Goal: Task Accomplishment & Management: Manage account settings

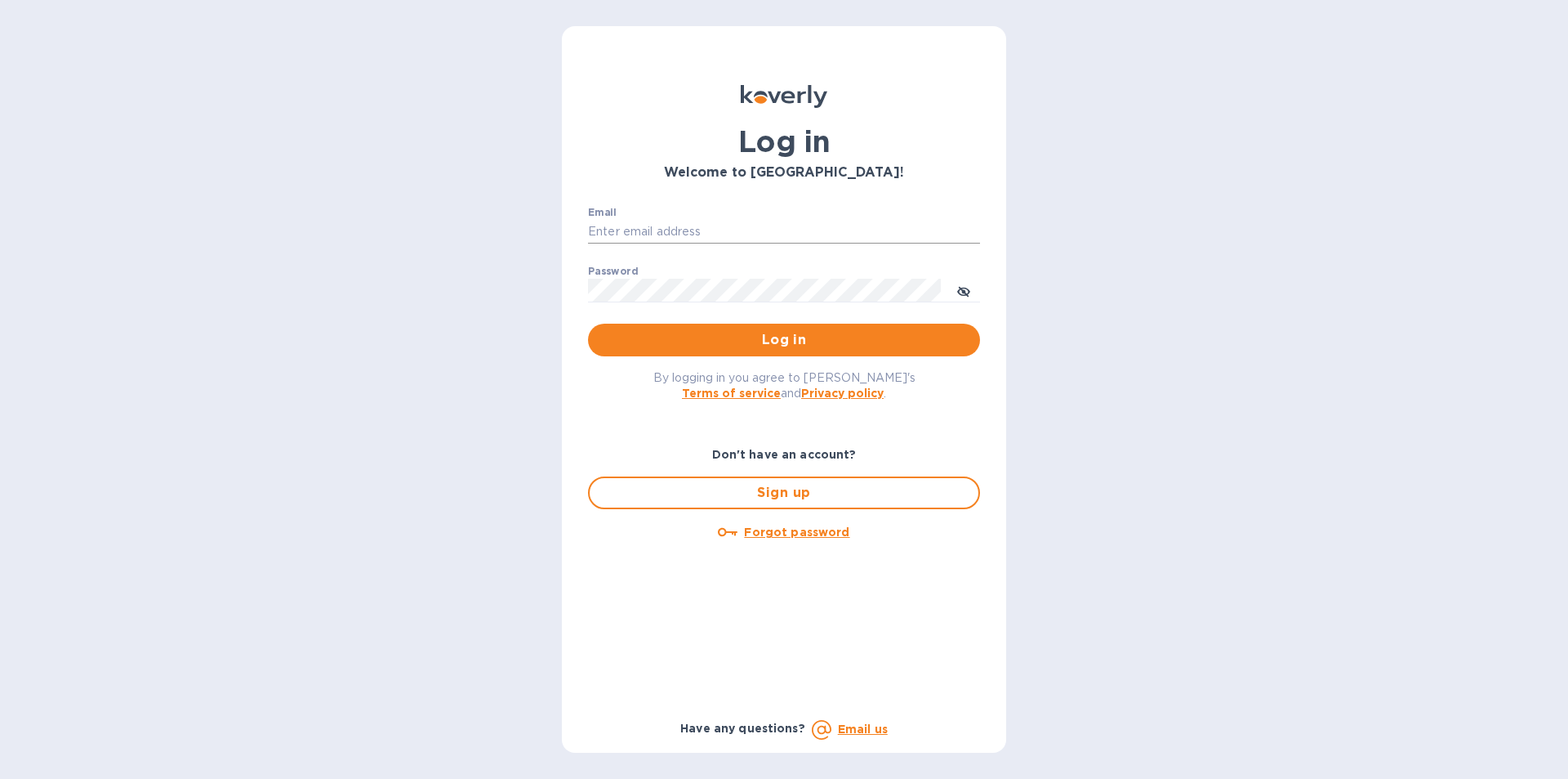
click at [663, 230] on input "Email" at bounding box center [784, 232] width 392 height 25
type input "[EMAIL_ADDRESS][DOMAIN_NAME]"
click at [588, 323] on button "Log in" at bounding box center [784, 339] width 392 height 33
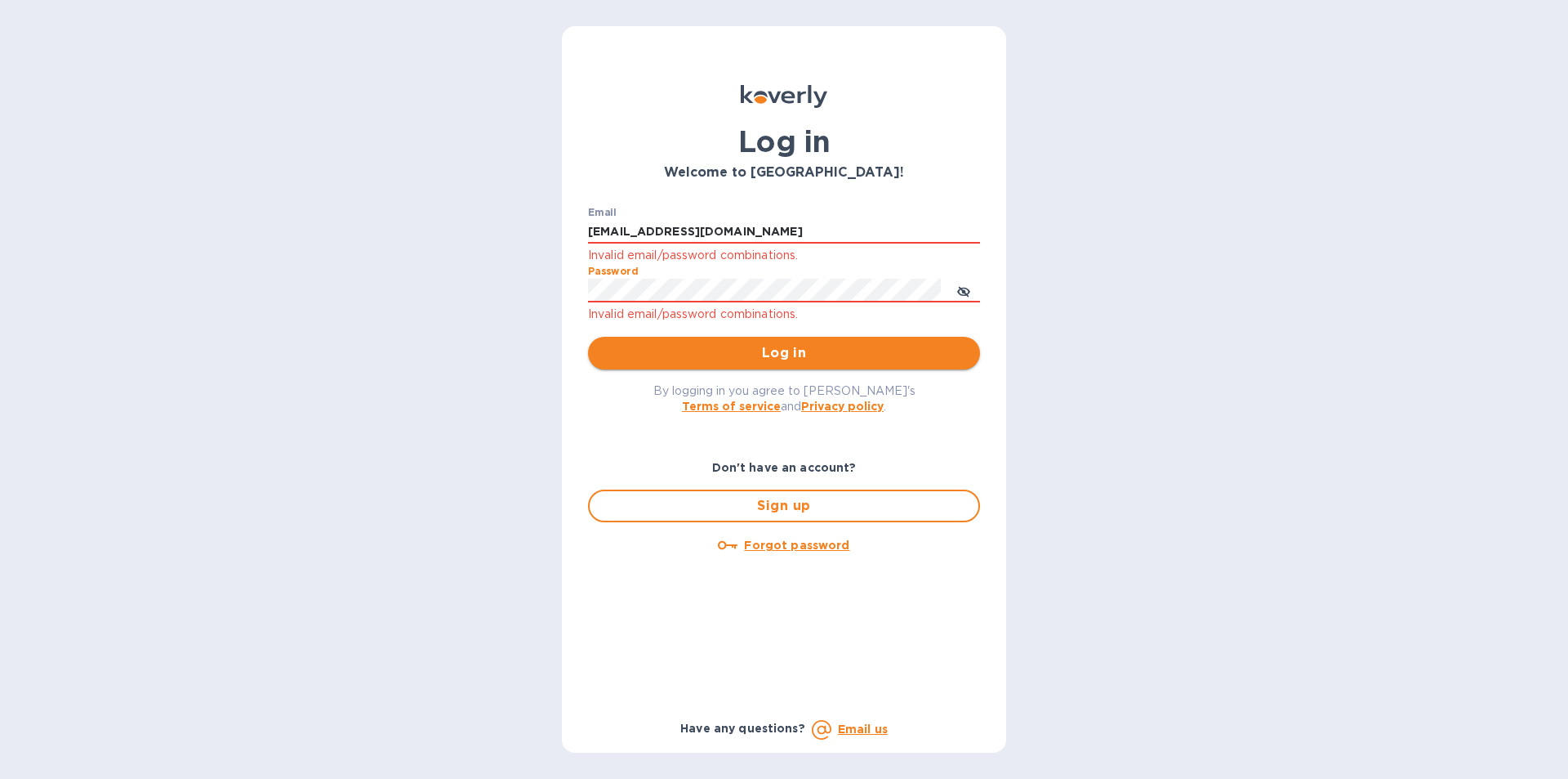
click at [830, 356] on span "Log in" at bounding box center [784, 353] width 366 height 20
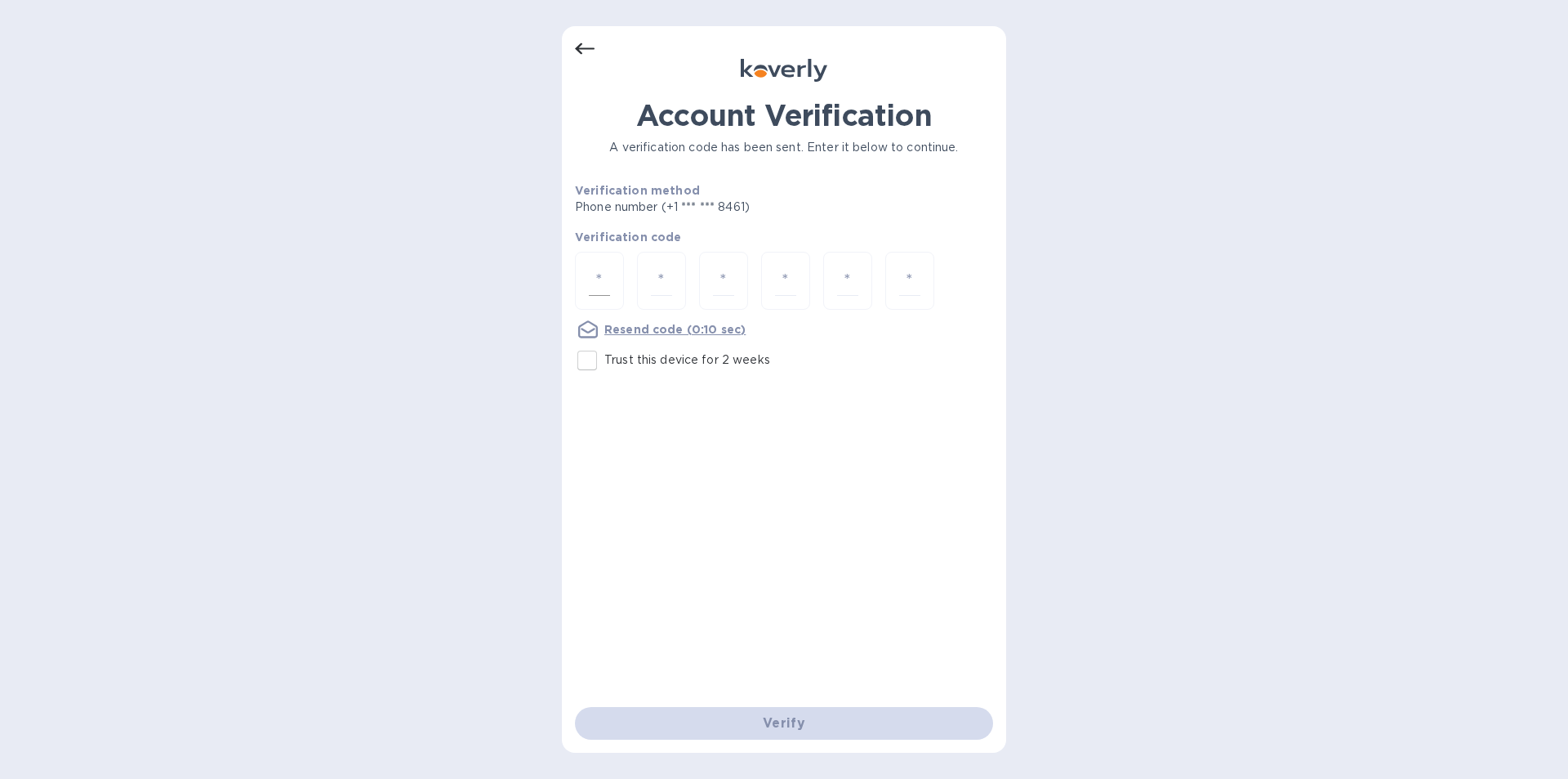
click at [599, 282] on input "number" at bounding box center [598, 280] width 21 height 31
click at [590, 364] on input "Trust this device for 2 weeks" at bounding box center [586, 360] width 35 height 35
checkbox input "true"
click at [598, 275] on input "number" at bounding box center [598, 280] width 21 height 31
type input "7"
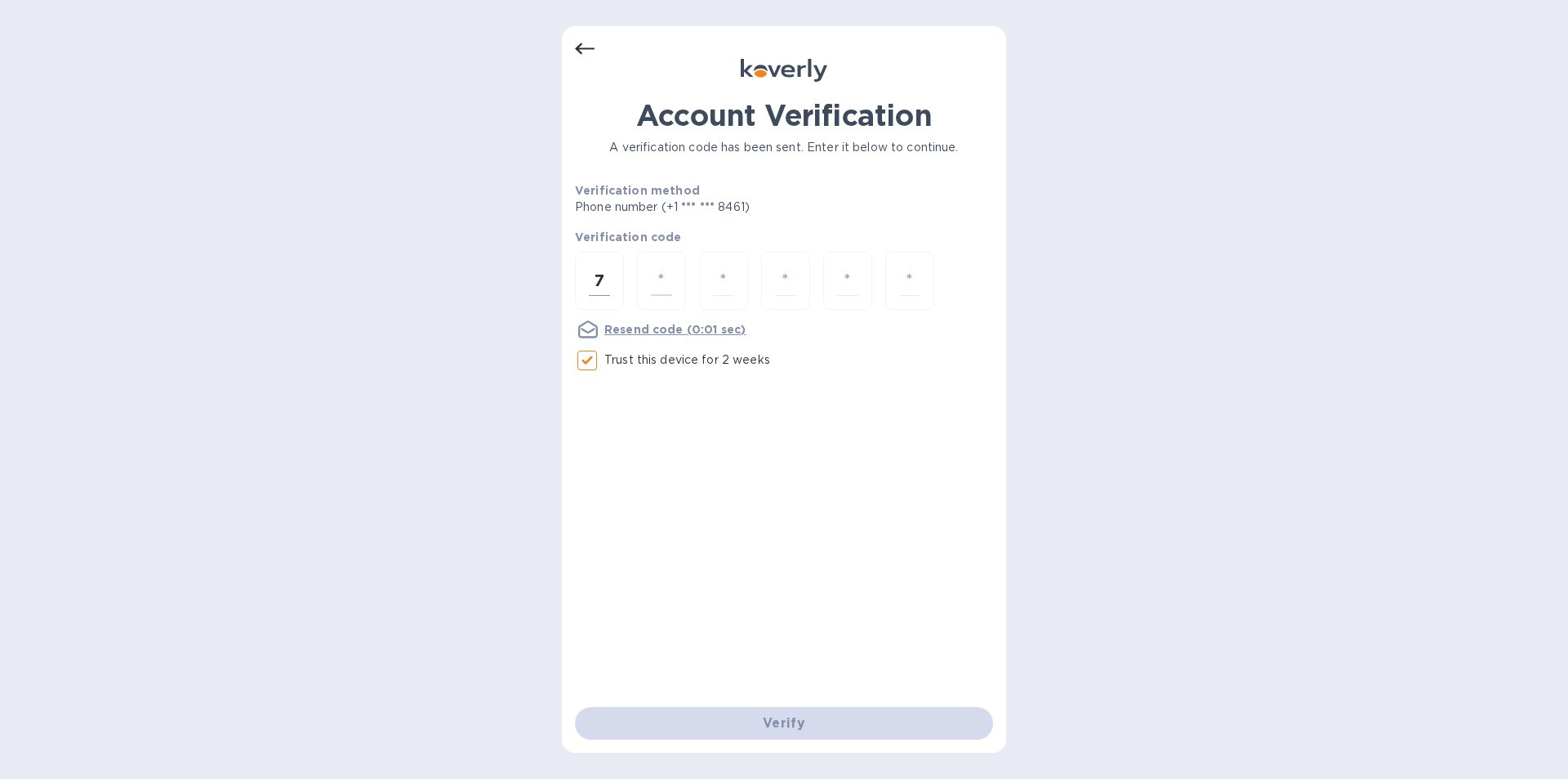
type input "2"
type input "1"
type input "7"
type input "5"
type input "1"
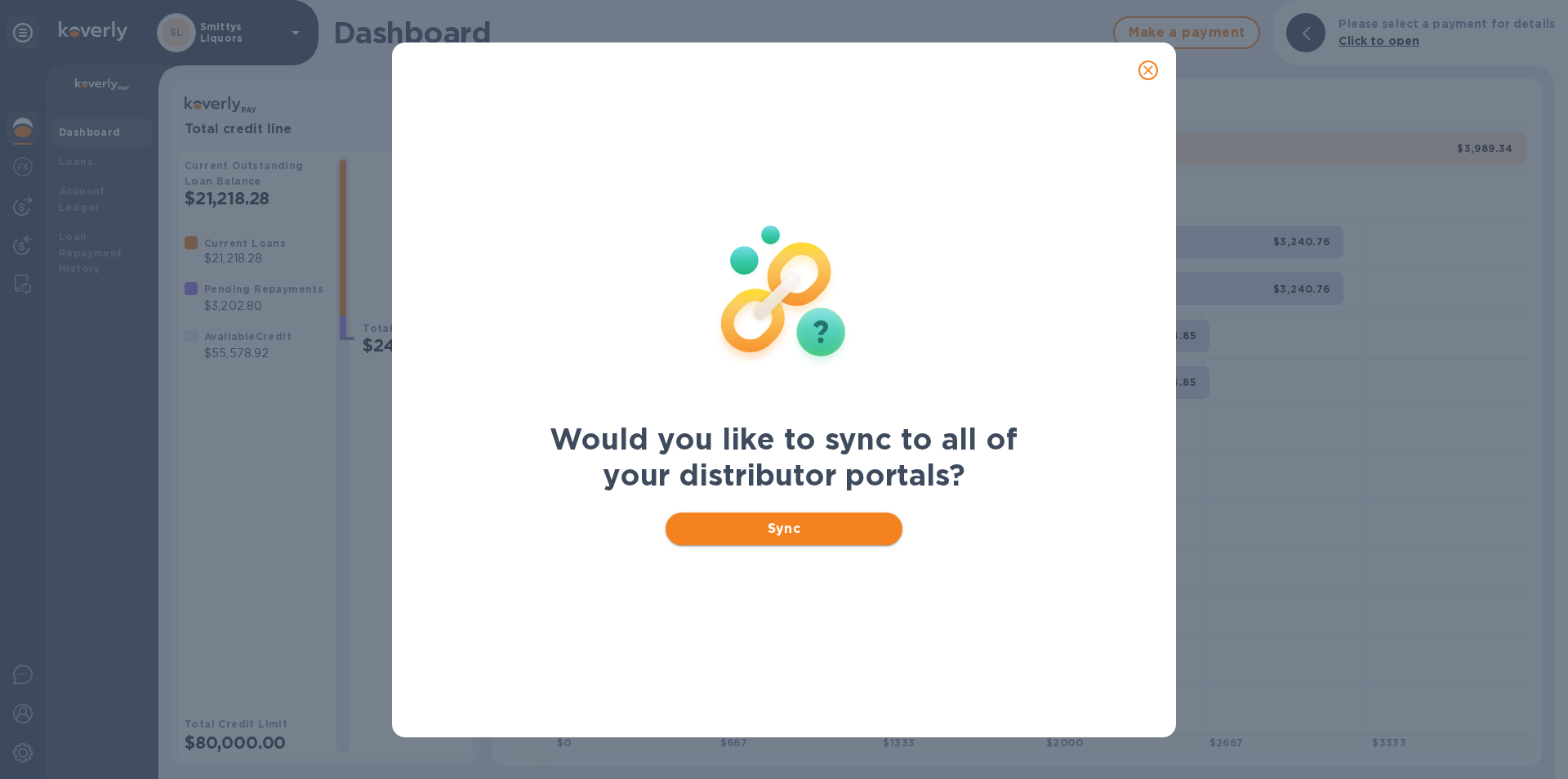
click at [765, 524] on span "Sync" at bounding box center [784, 529] width 212 height 20
